Goal: Obtain resource: Download file/media

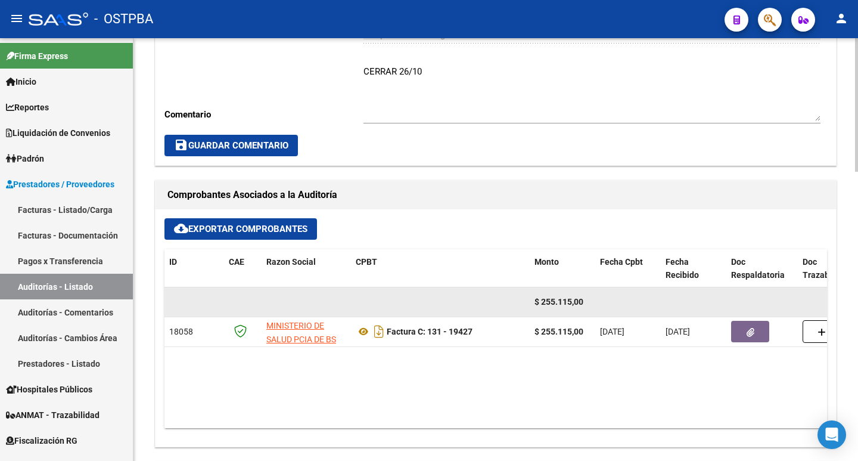
scroll to position [417, 0]
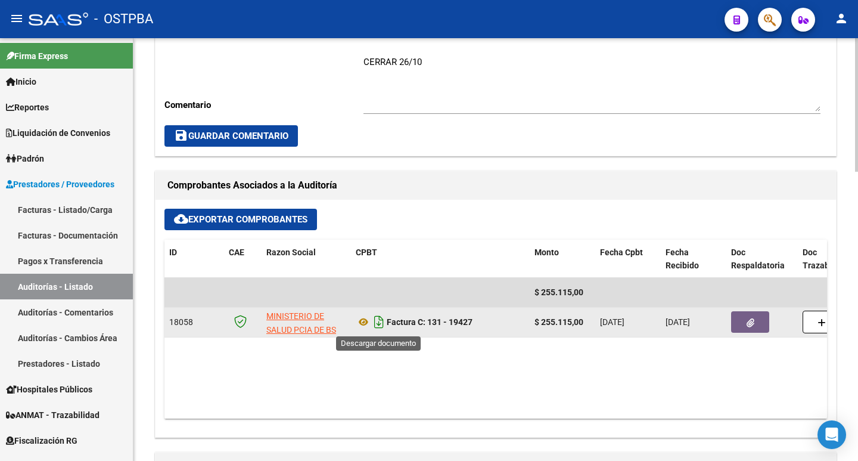
click at [379, 324] on icon "Descargar documento" at bounding box center [378, 321] width 15 height 19
click at [740, 321] on button "button" at bounding box center [750, 321] width 38 height 21
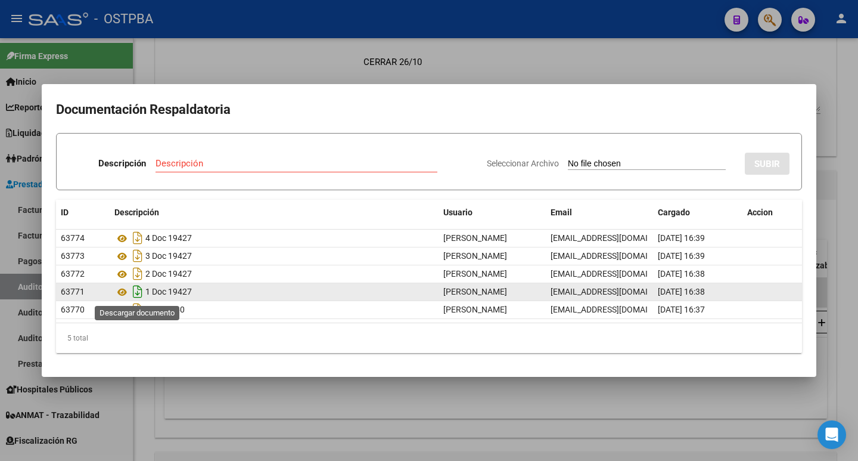
click at [140, 290] on icon "Descargar documento" at bounding box center [137, 291] width 15 height 19
click at [229, 66] on div at bounding box center [429, 230] width 858 height 461
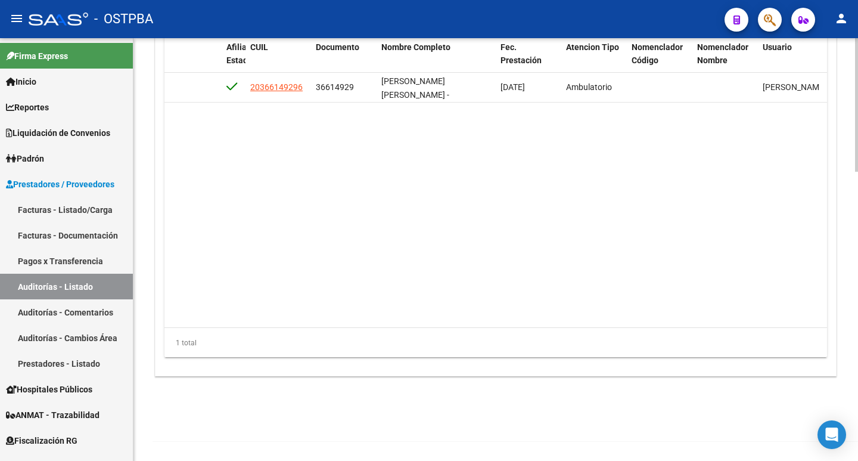
scroll to position [0, 667]
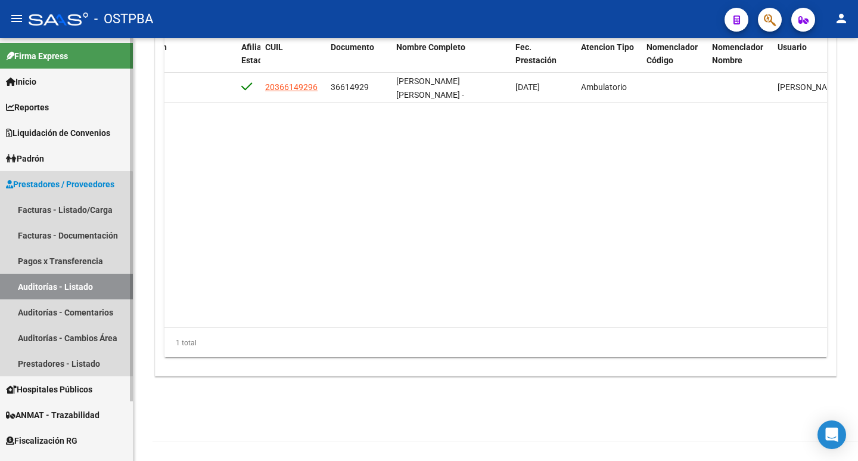
click at [36, 285] on link "Auditorías - Listado" at bounding box center [66, 287] width 133 height 26
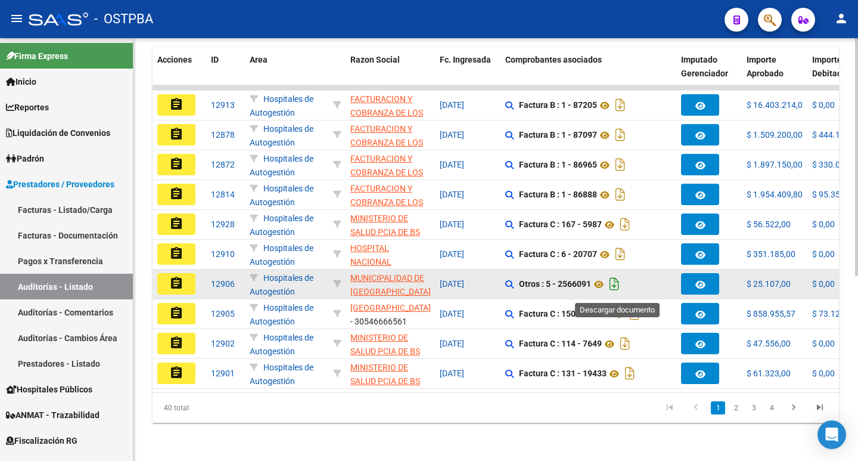
scroll to position [328, 0]
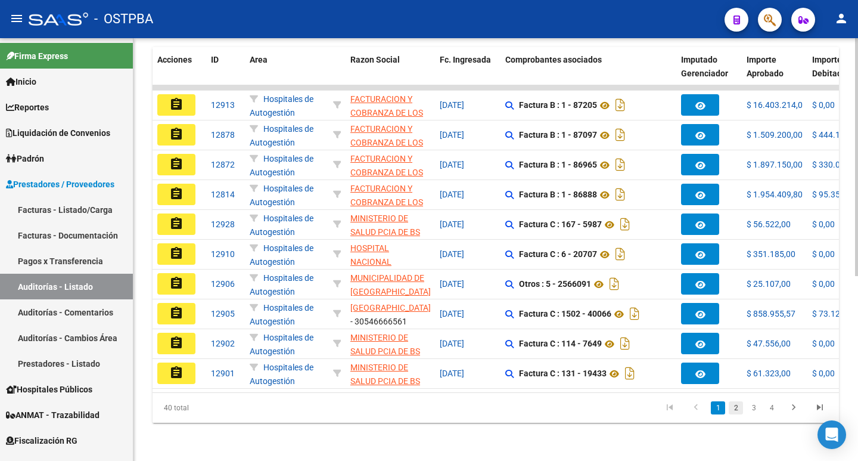
click at [733, 407] on link "2" at bounding box center [736, 407] width 14 height 13
